Goal: Task Accomplishment & Management: Use online tool/utility

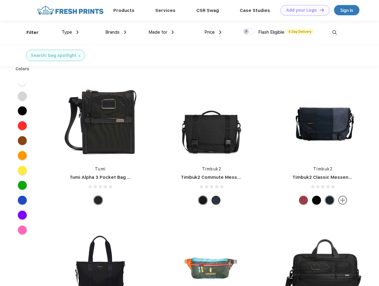
click at [303, 10] on link "Add your Logo Design Tool" at bounding box center [305, 10] width 49 height 10
click at [0, 0] on div "Design Tool" at bounding box center [0, 0] width 0 height 0
click at [319, 10] on link "Add your Logo Design Tool" at bounding box center [305, 10] width 49 height 10
click at [29, 32] on div "Filter" at bounding box center [32, 32] width 12 height 7
click at [70, 32] on span "Type" at bounding box center [67, 31] width 10 height 5
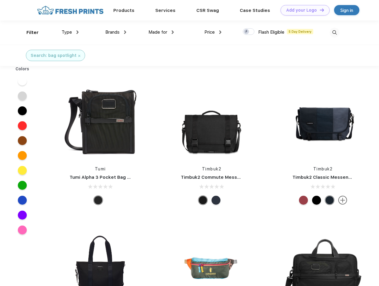
click at [116, 32] on span "Brands" at bounding box center [112, 31] width 14 height 5
click at [161, 32] on span "Made for" at bounding box center [158, 31] width 19 height 5
click at [213, 32] on span "Price" at bounding box center [209, 31] width 10 height 5
click at [249, 32] on div at bounding box center [249, 31] width 12 height 7
click at [247, 32] on input "checkbox" at bounding box center [245, 30] width 4 height 4
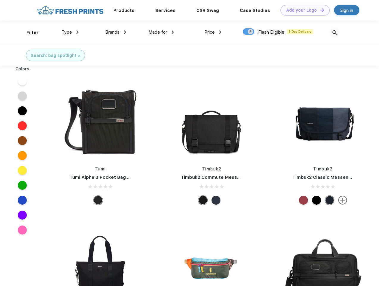
click at [335, 32] on img at bounding box center [335, 33] width 10 height 10
